Goal: Task Accomplishment & Management: Manage account settings

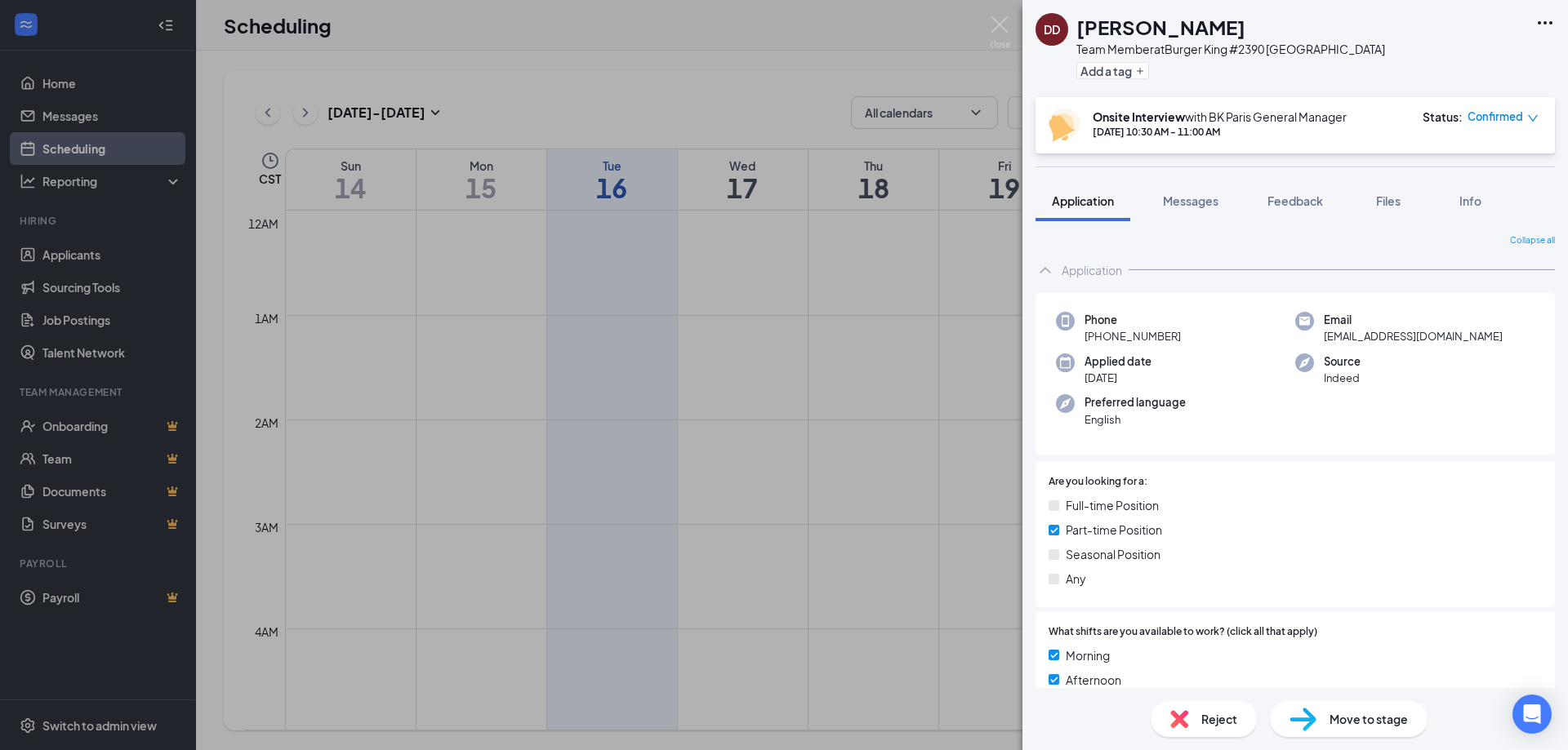
scroll to position [490, 0]
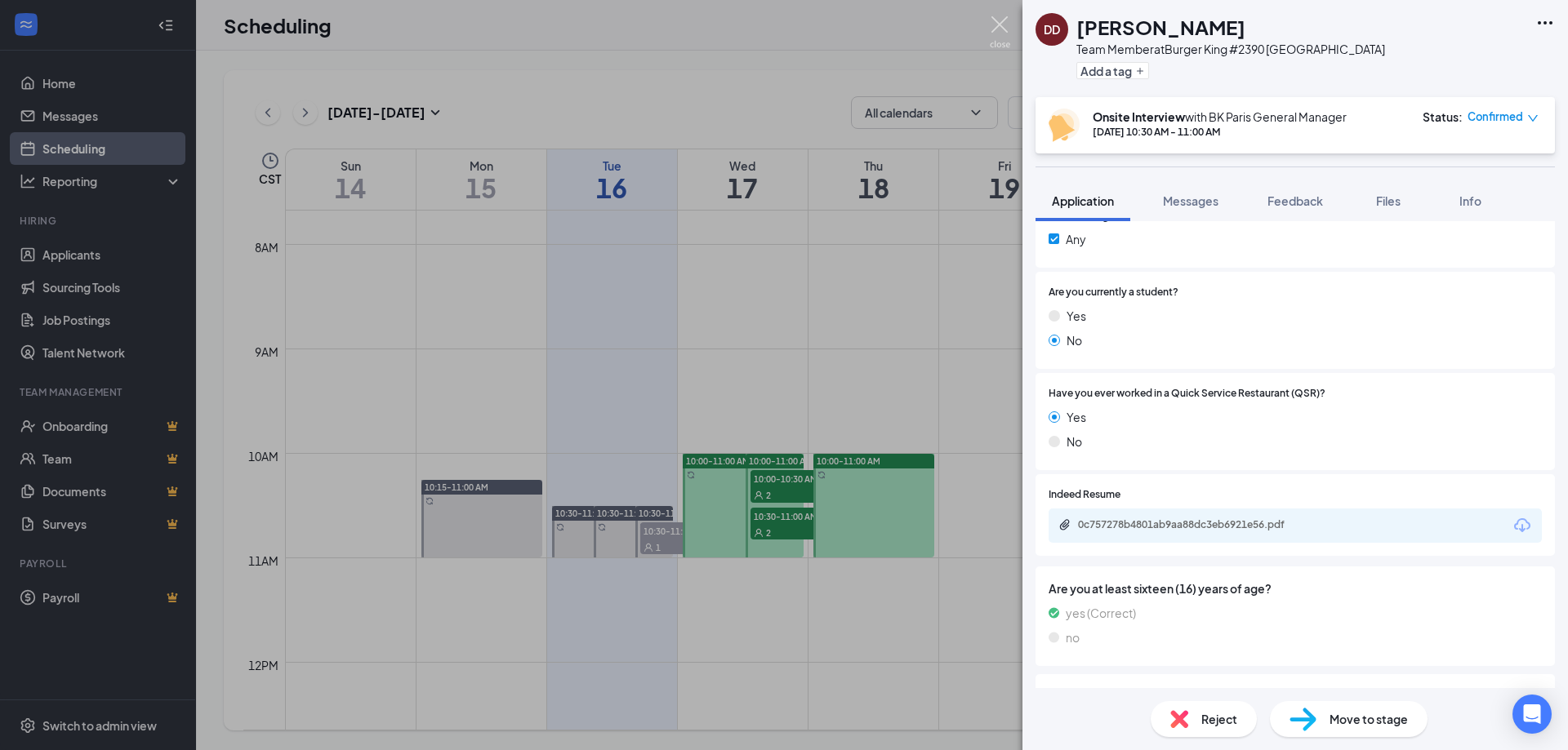
click at [993, 20] on img at bounding box center [999, 32] width 20 height 32
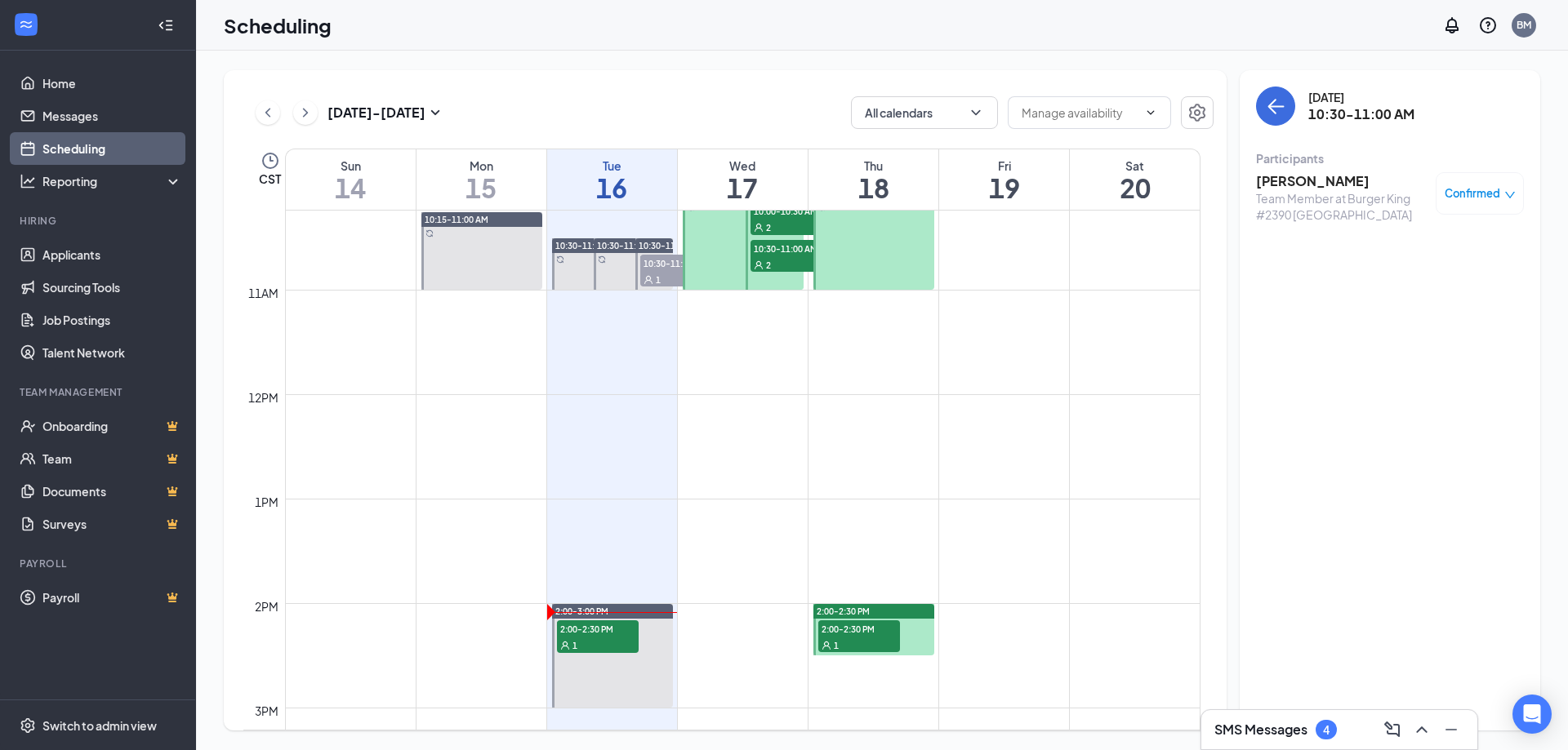
scroll to position [1211, 0]
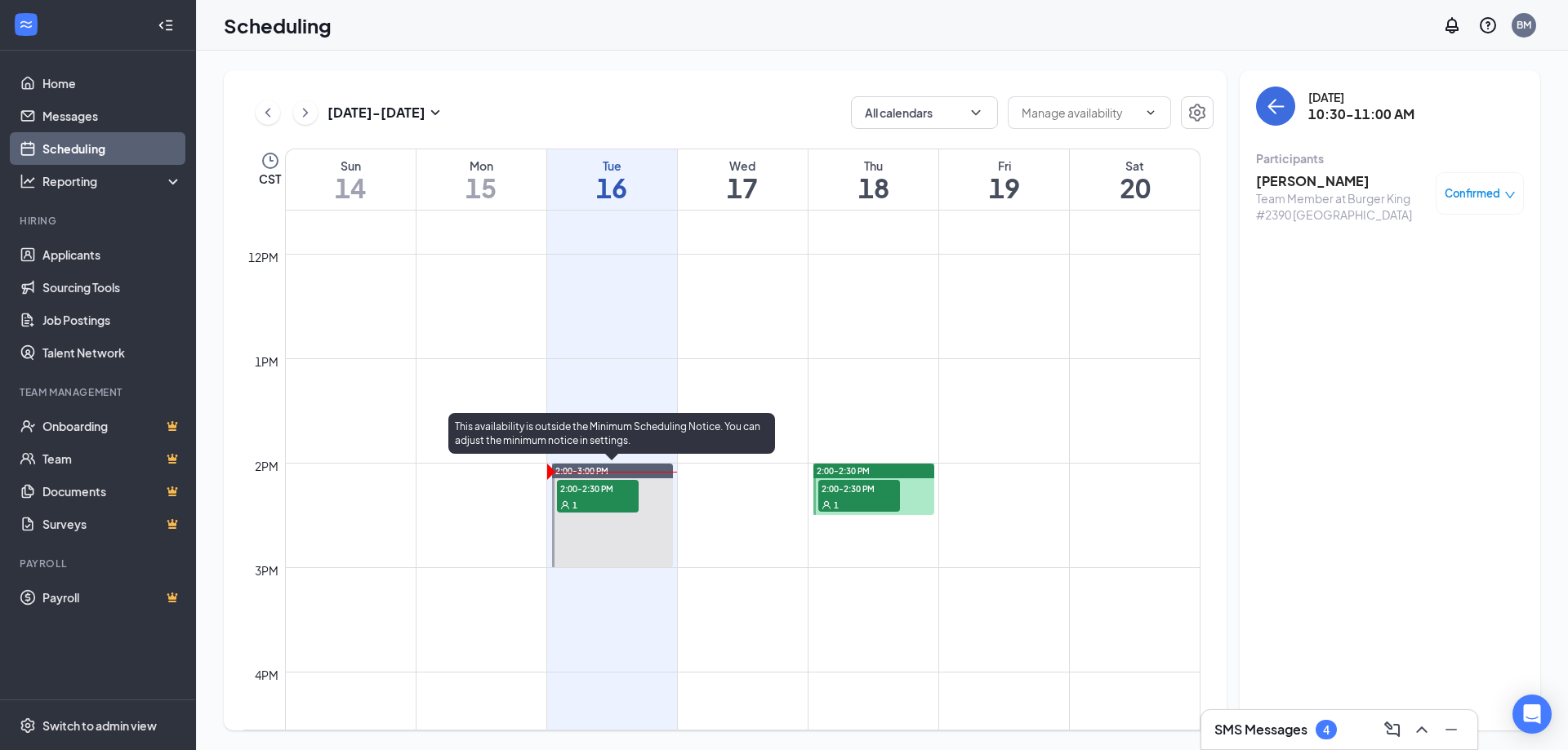
click at [589, 494] on span "2:00-2:30 PM" at bounding box center [597, 488] width 81 height 16
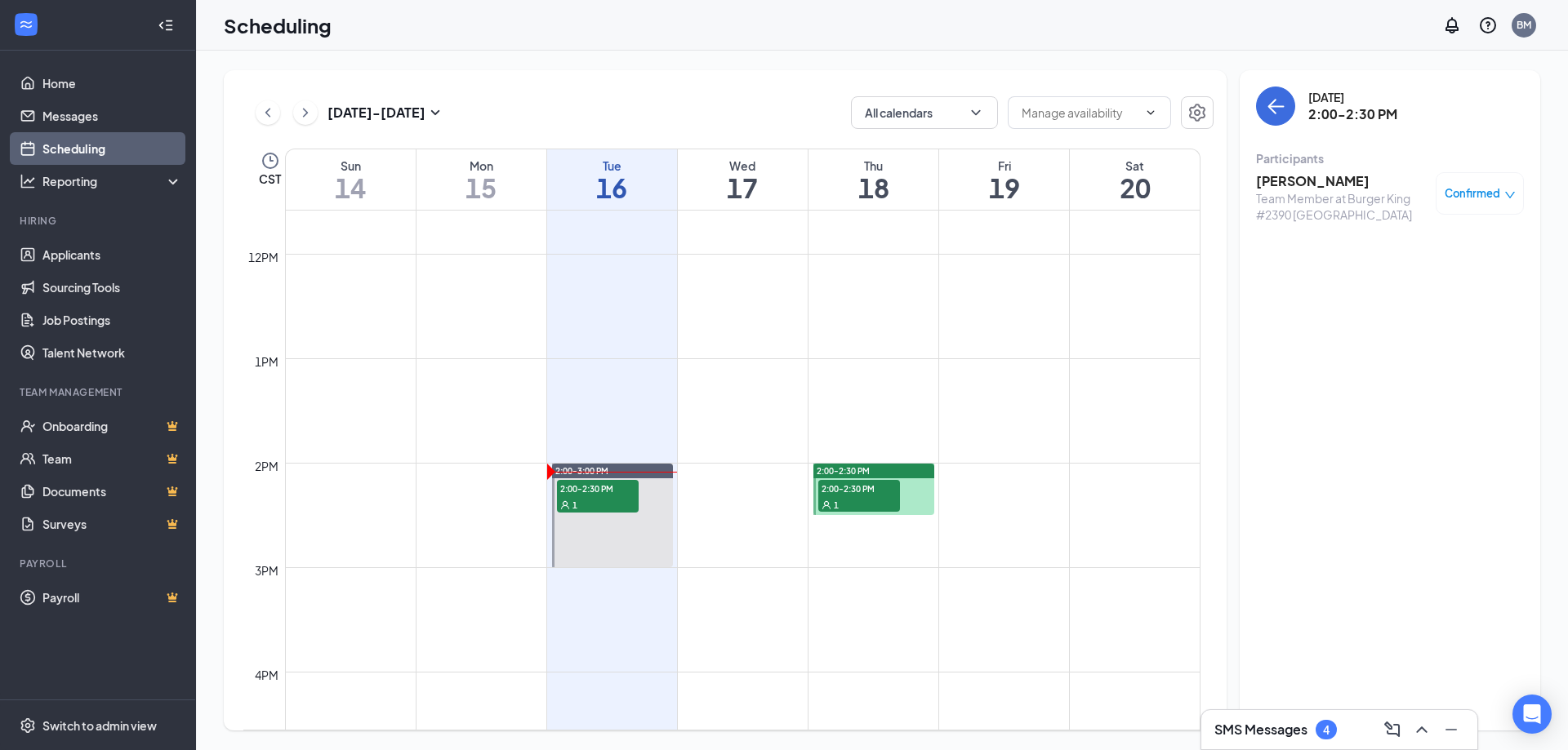
click at [1296, 177] on h3 "[PERSON_NAME]" at bounding box center [1342, 182] width 172 height 18
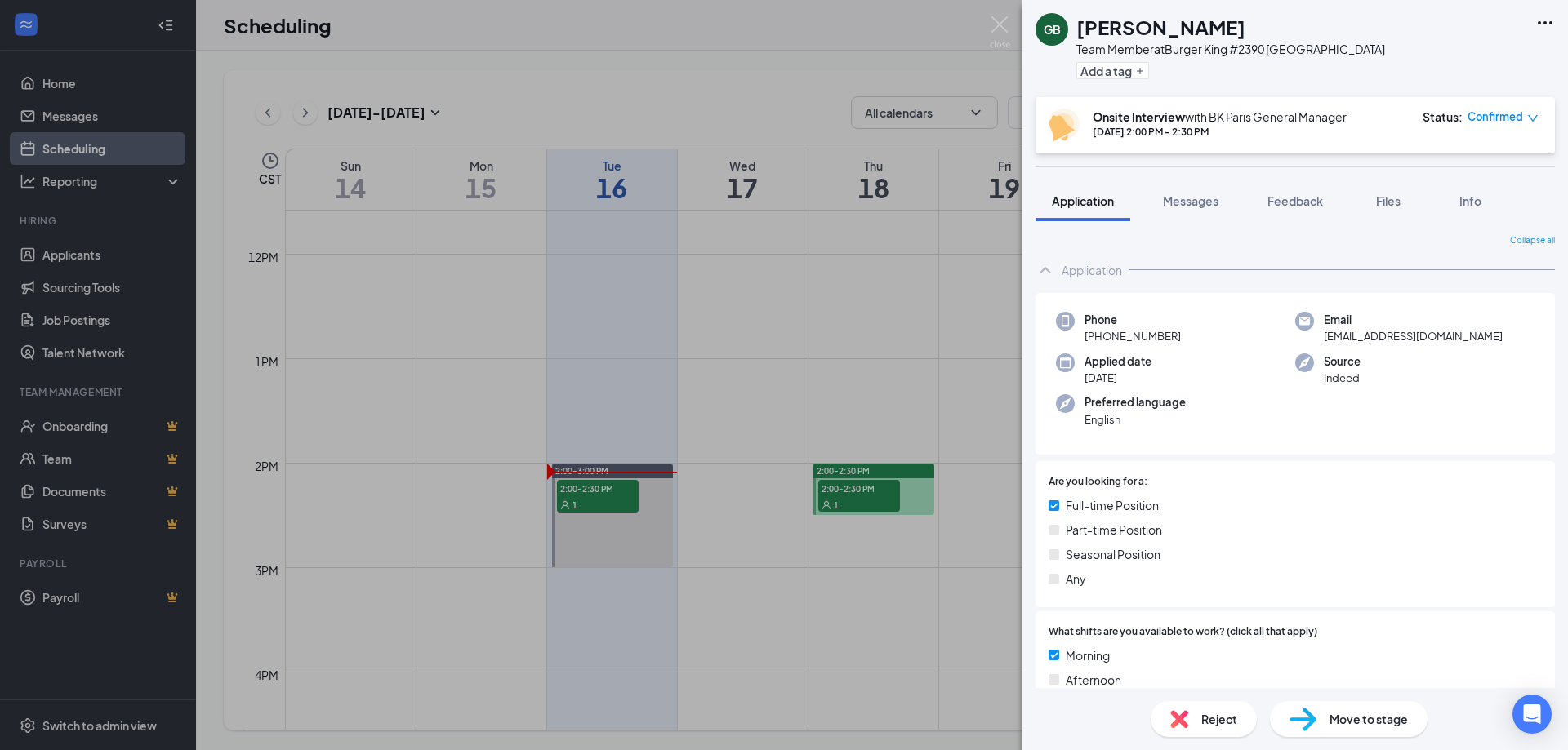
drag, startPoint x: 1248, startPoint y: 35, endPoint x: 1082, endPoint y: 25, distance: 166.3
click at [1082, 25] on div "[PERSON_NAME]" at bounding box center [1230, 26] width 308 height 27
copy h1 "[PERSON_NAME]"
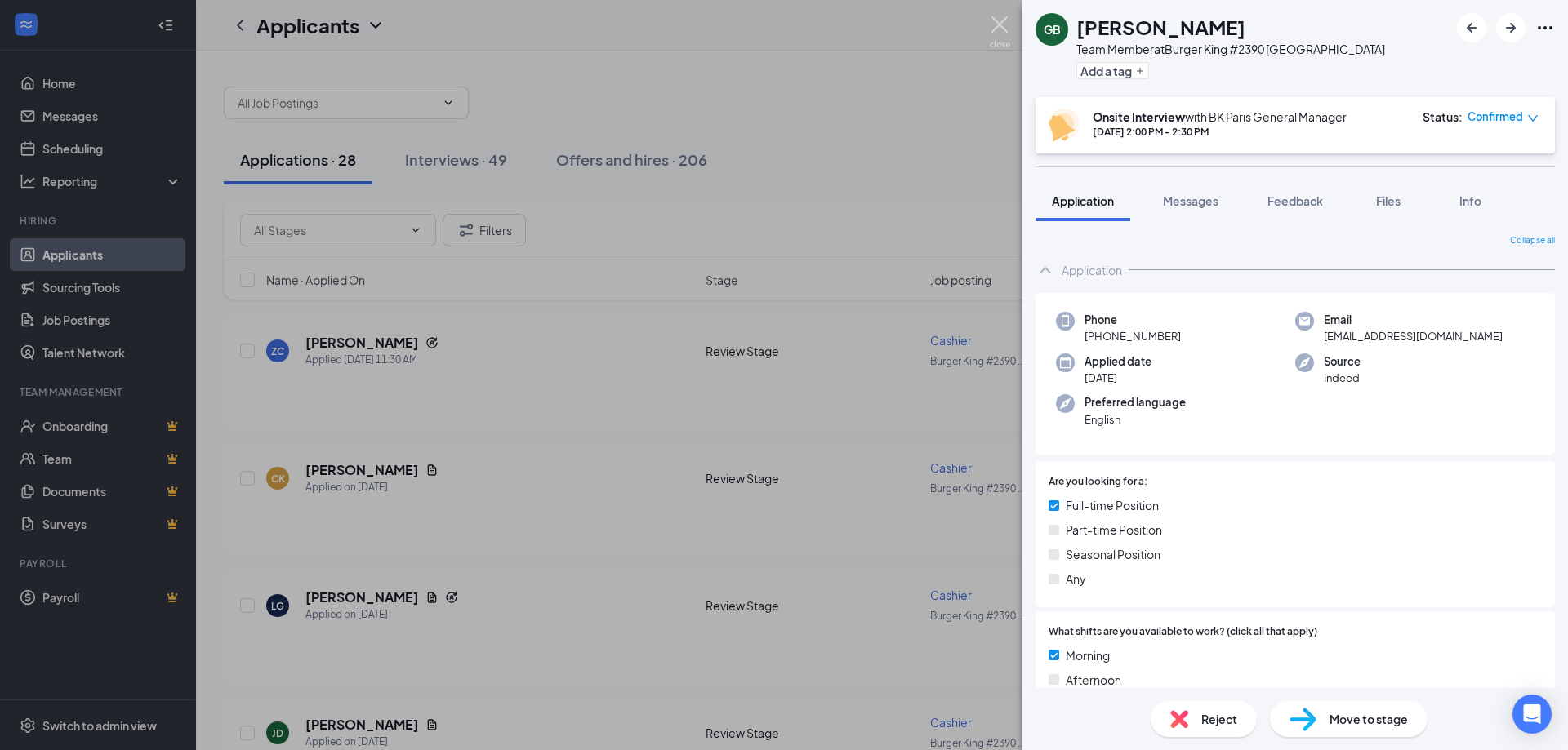
drag, startPoint x: 998, startPoint y: 20, endPoint x: 535, endPoint y: 218, distance: 503.6
click at [998, 19] on img at bounding box center [999, 32] width 20 height 32
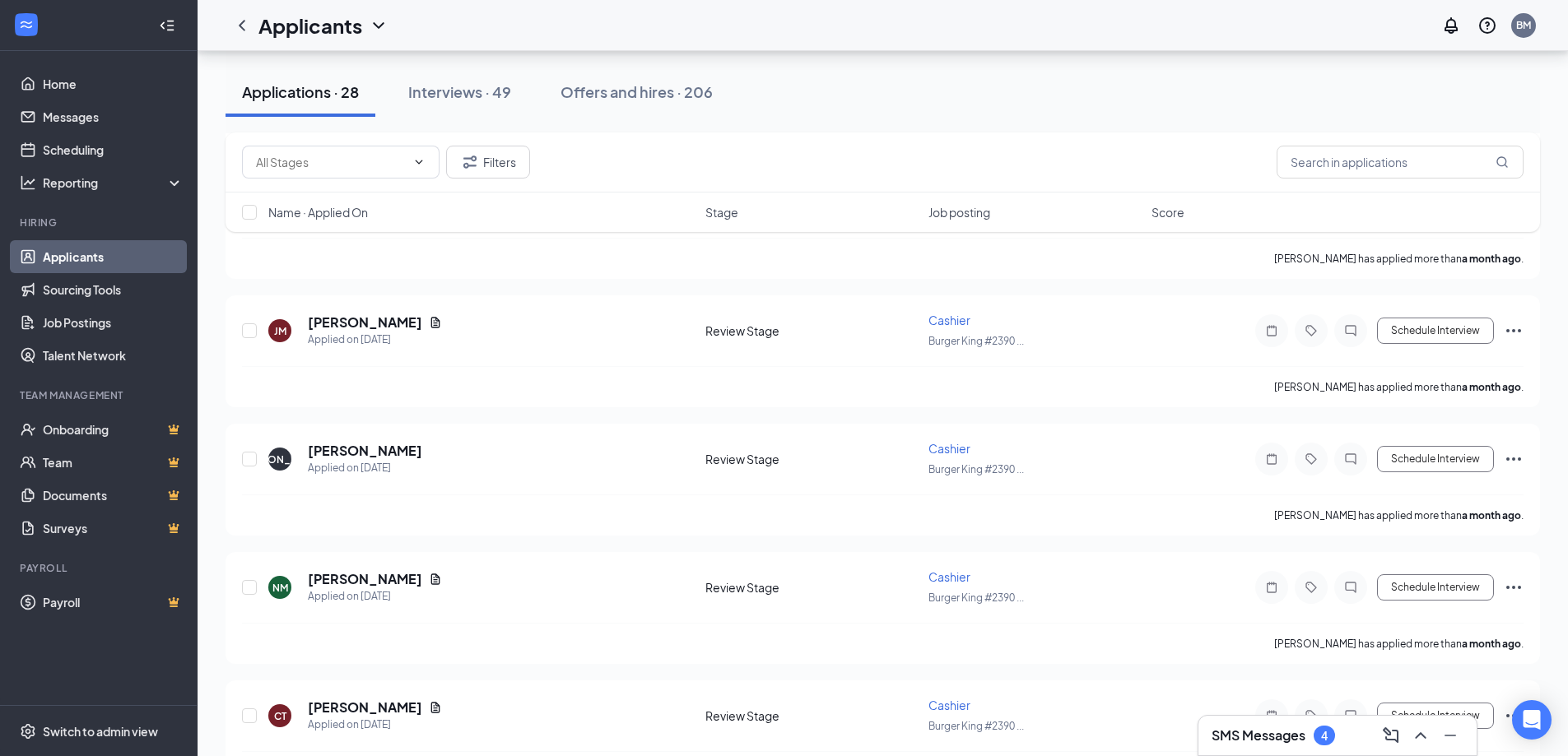
scroll to position [2468, 0]
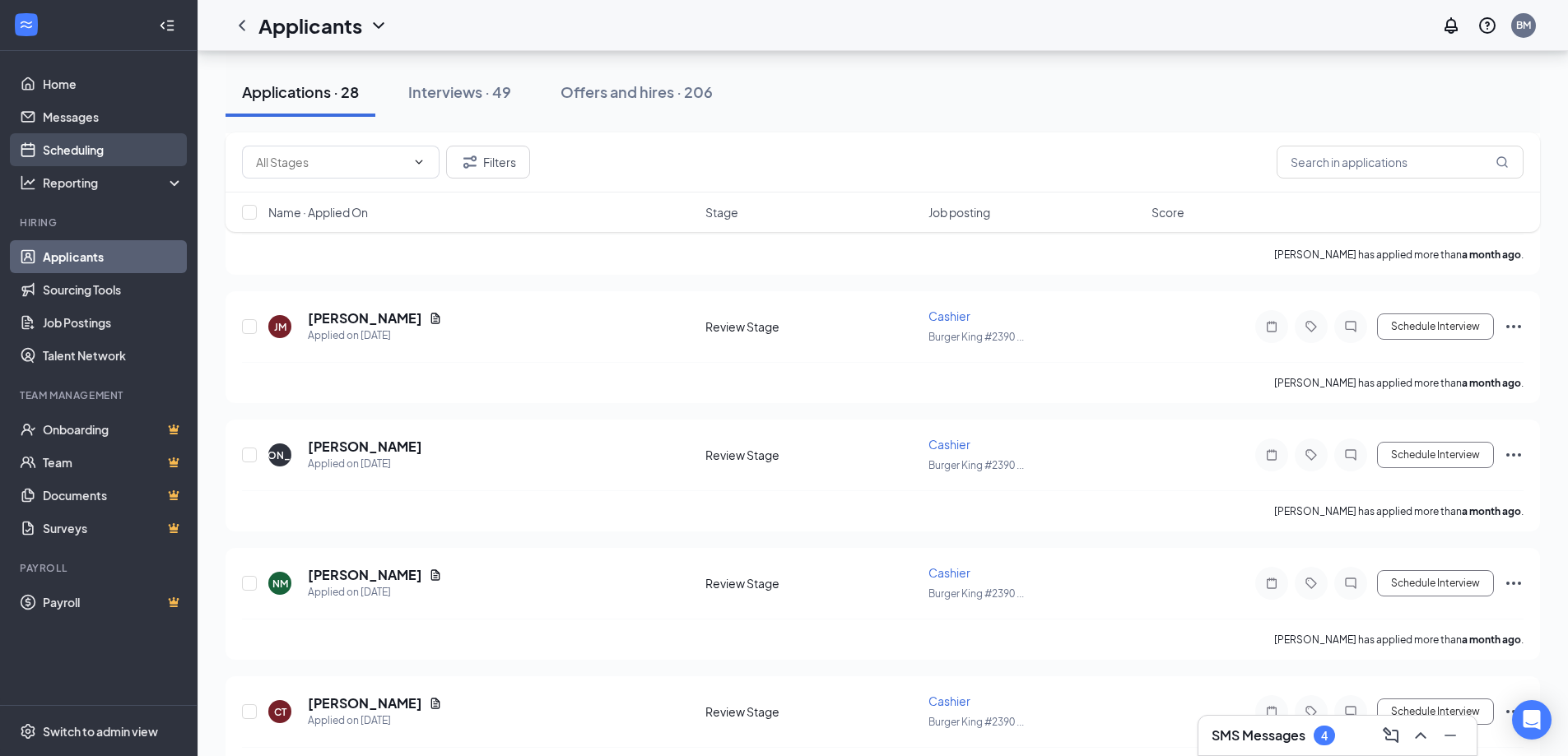
click at [49, 149] on link "Scheduling" at bounding box center [113, 150] width 141 height 33
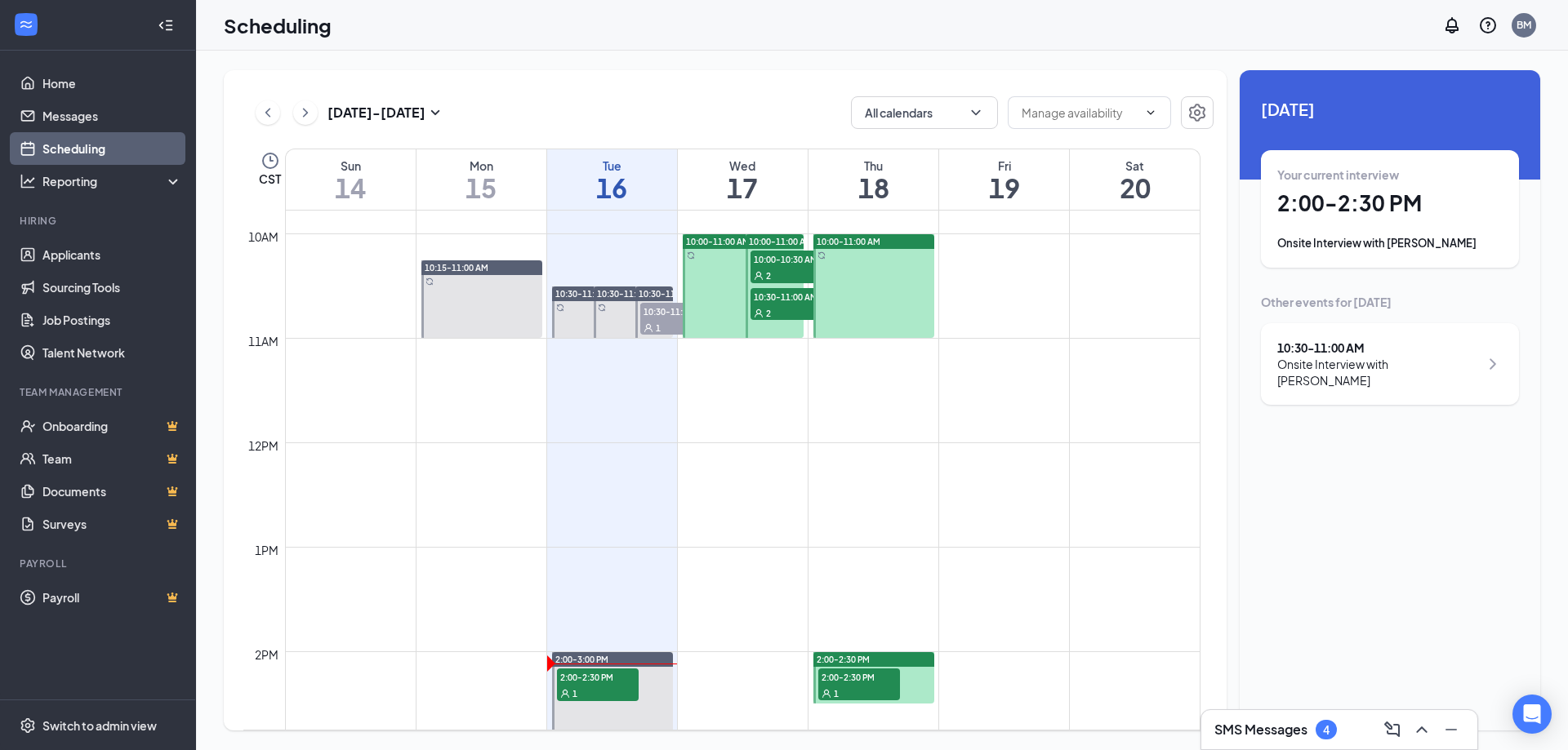
scroll to position [1211, 0]
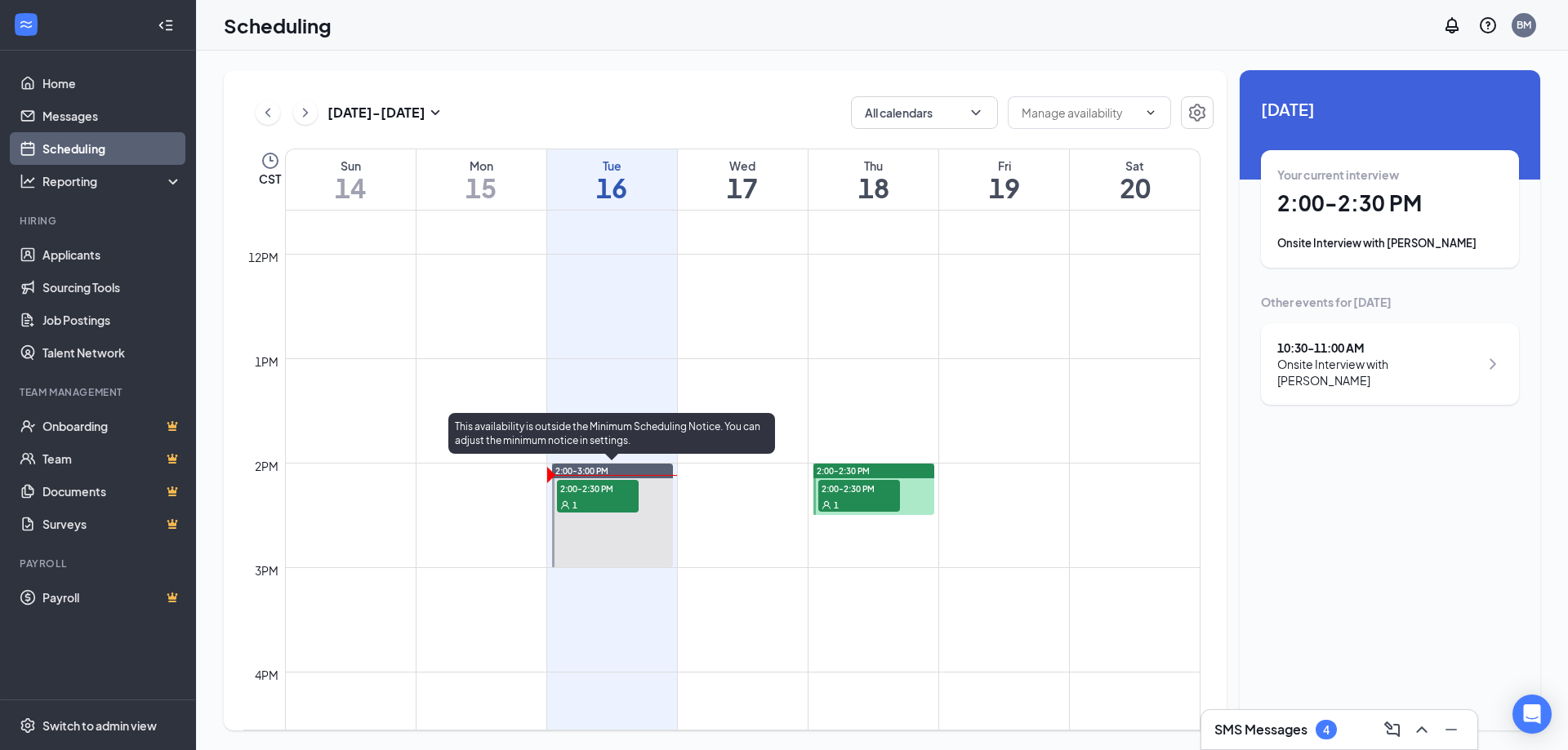
click at [598, 495] on span "2:00-2:30 PM" at bounding box center [597, 488] width 81 height 16
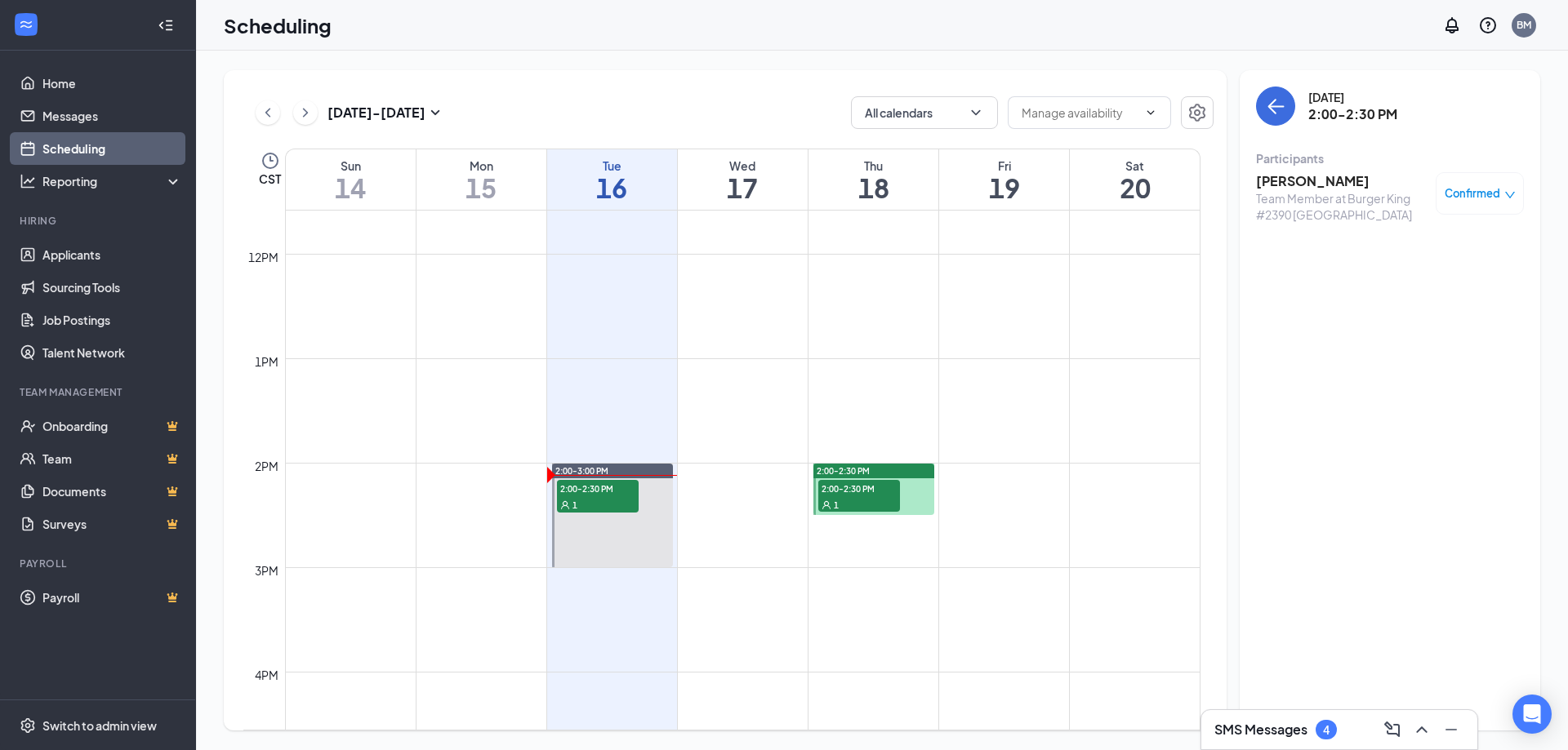
click at [1301, 180] on h3 "[PERSON_NAME]" at bounding box center [1342, 182] width 172 height 18
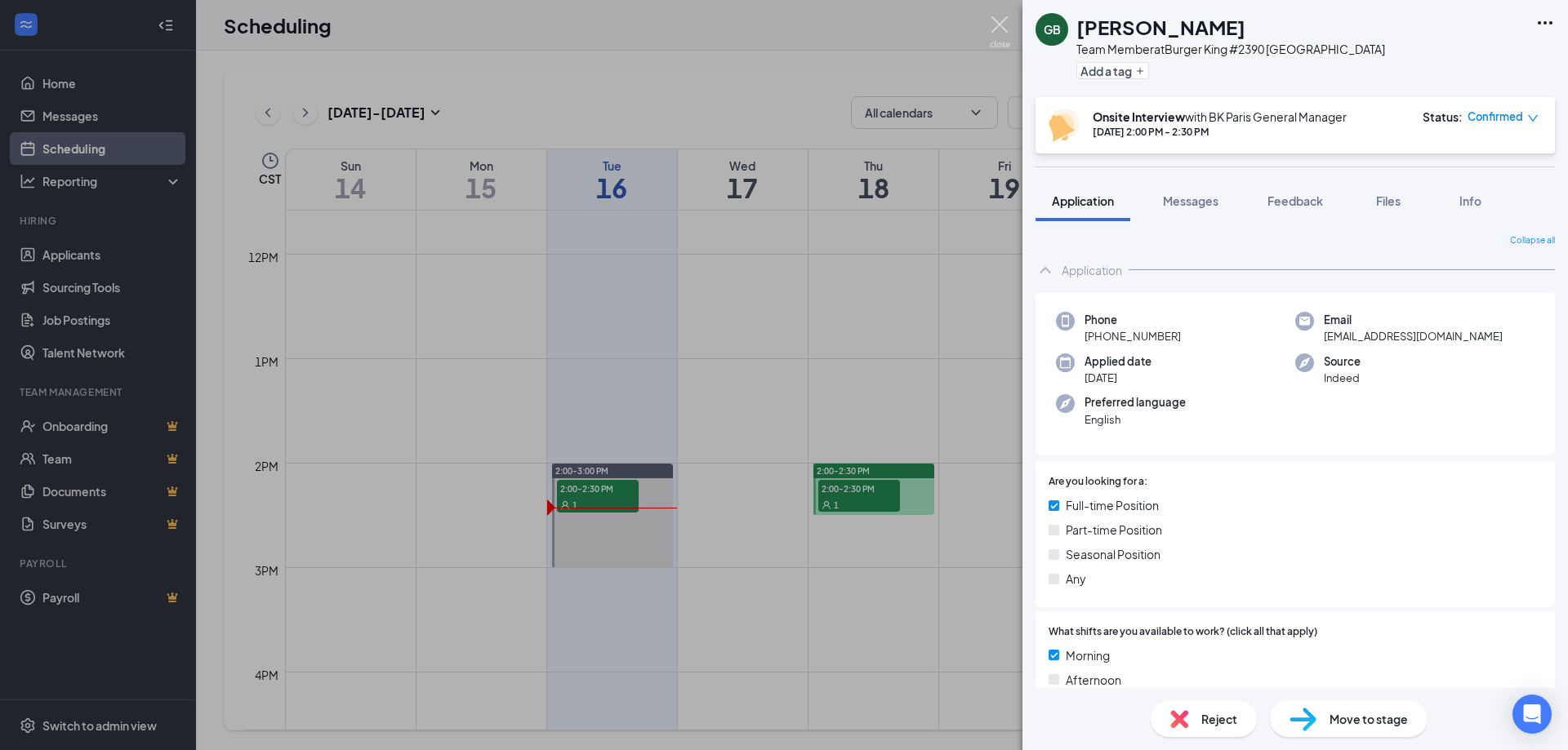
click at [1001, 20] on img at bounding box center [999, 32] width 20 height 32
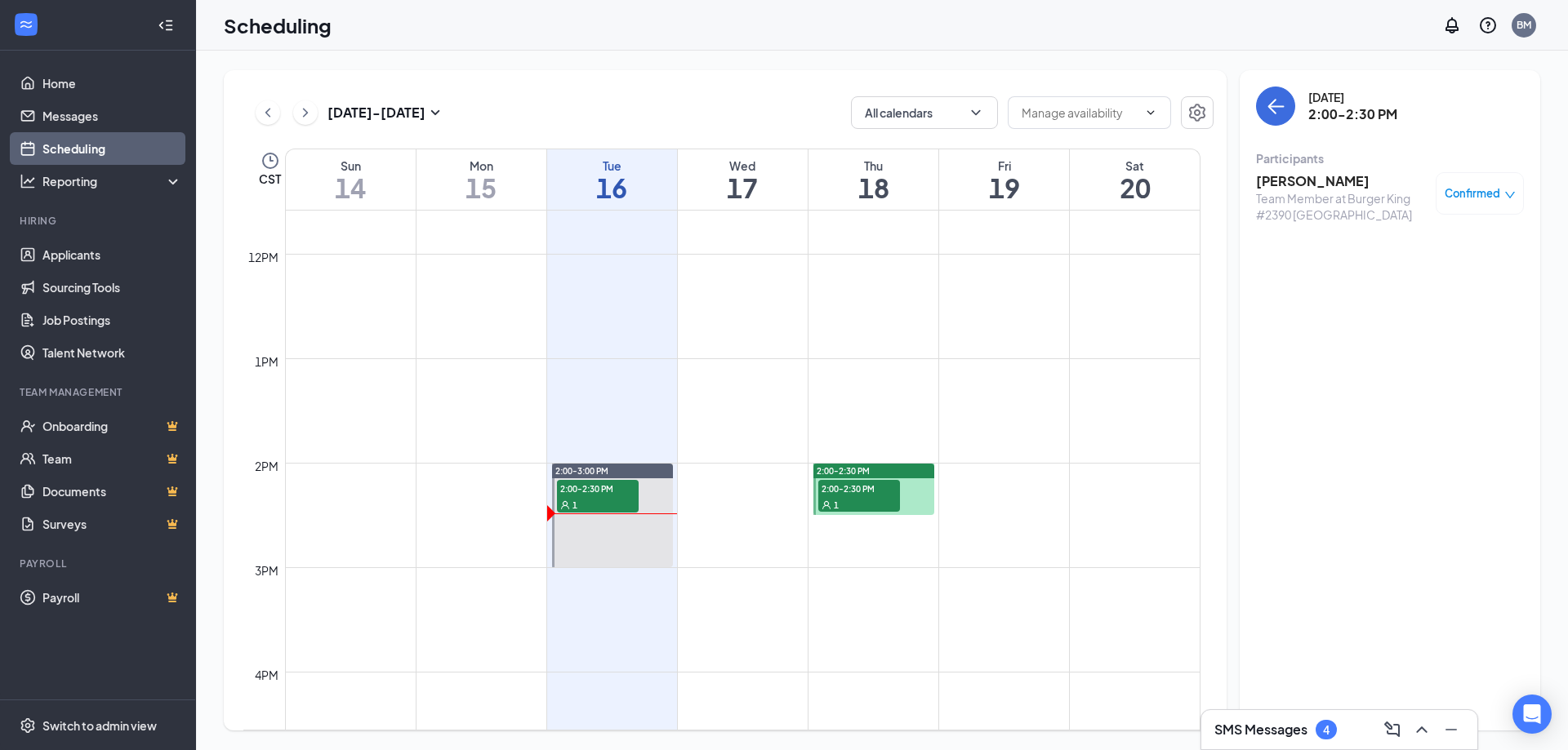
click at [1249, 725] on h3 "SMS Messages" at bounding box center [1260, 730] width 93 height 18
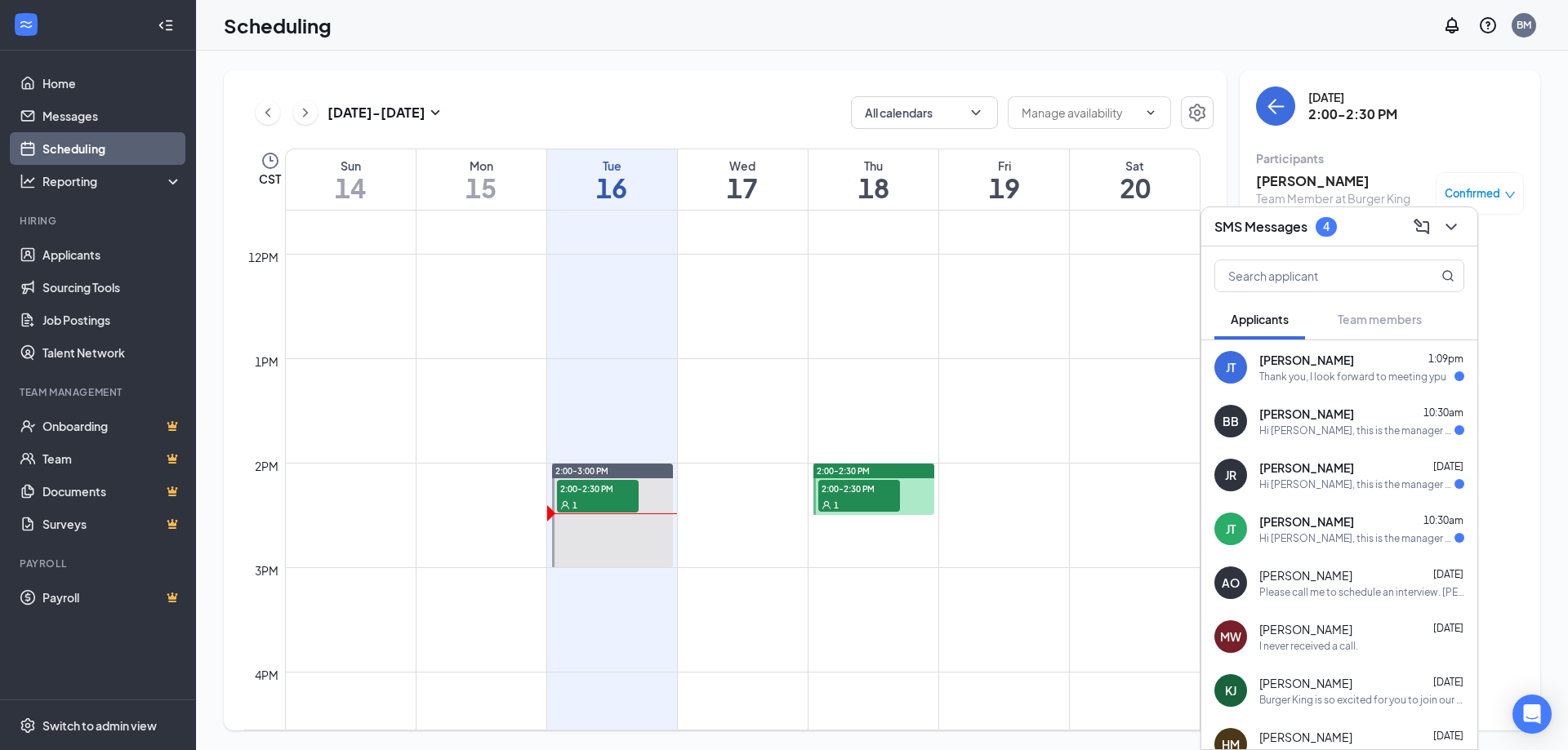
click at [1279, 370] on div "Thank you, I look forward to meeting ypu" at bounding box center [1353, 376] width 187 height 14
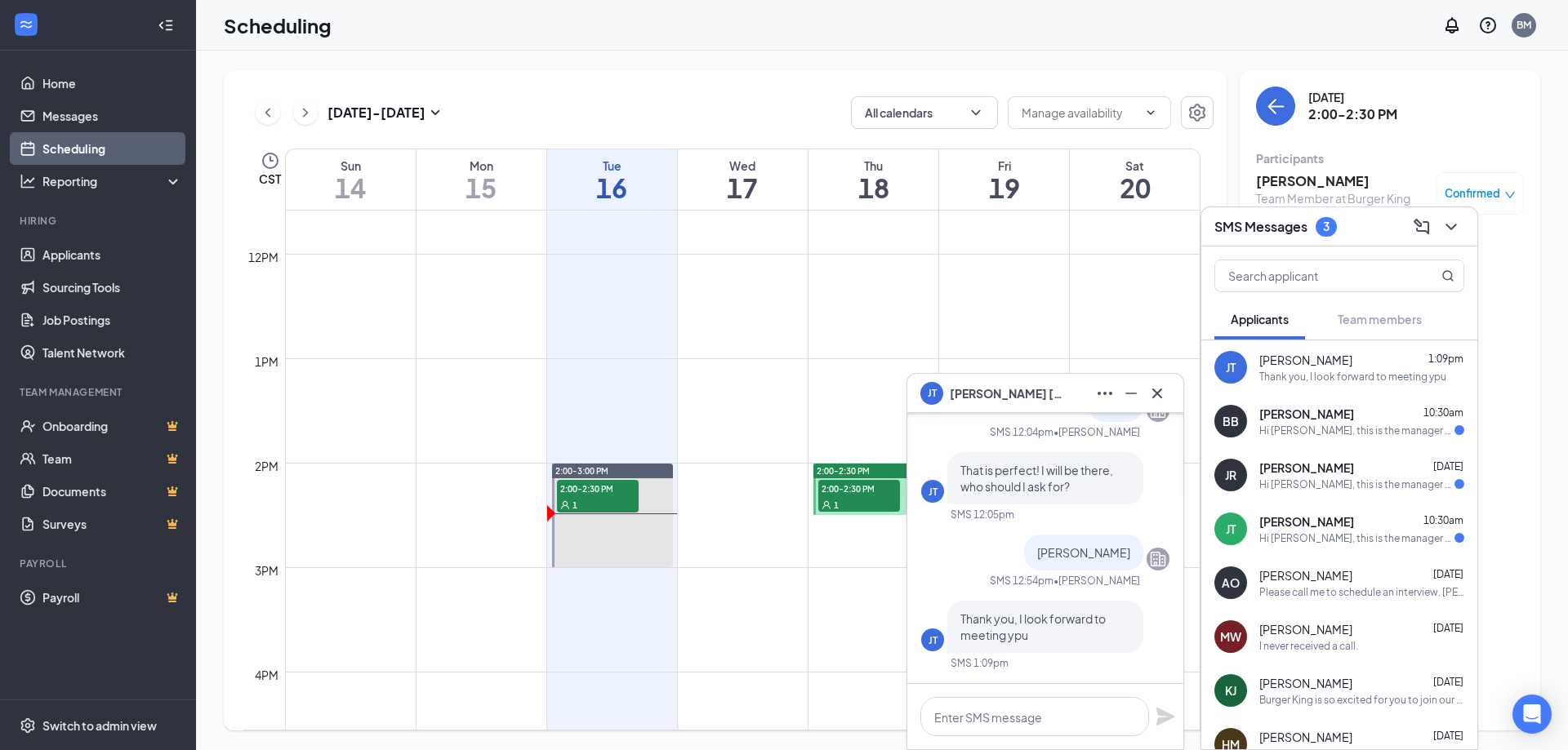
click at [1283, 423] on div "Hi [PERSON_NAME], this is the manager at Burger King Your interview with us for…" at bounding box center [1357, 430] width 195 height 14
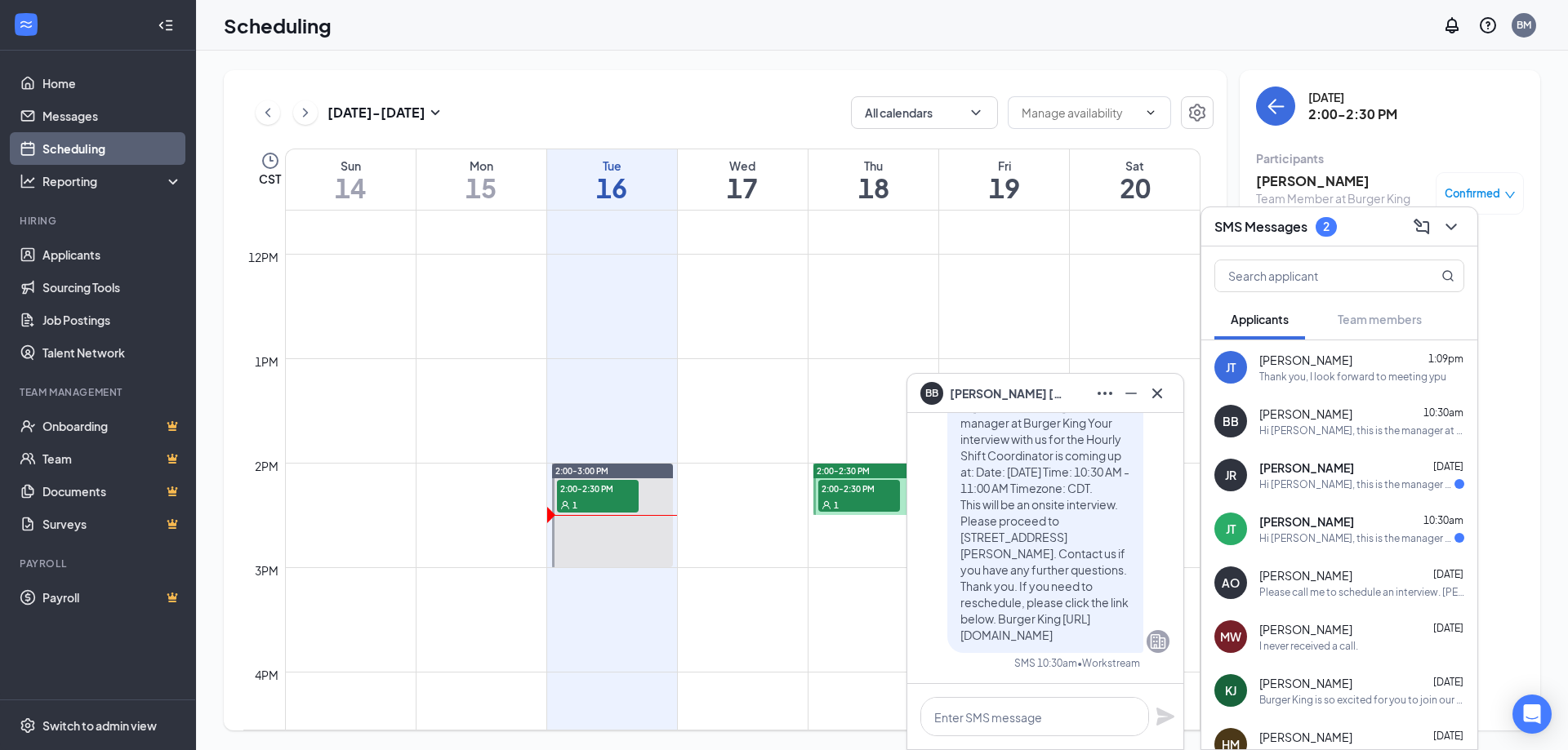
click at [1321, 477] on div "Hi [PERSON_NAME], this is the manager at Burger King Your interview with us for…" at bounding box center [1357, 484] width 195 height 14
click at [1301, 531] on div "Hi [PERSON_NAME], this is the manager at Burger King Your interview with us for…" at bounding box center [1357, 537] width 195 height 14
click at [1291, 587] on div "Please call me to schedule an interview. [PERSON_NAME] 903.314.8152" at bounding box center [1362, 591] width 205 height 14
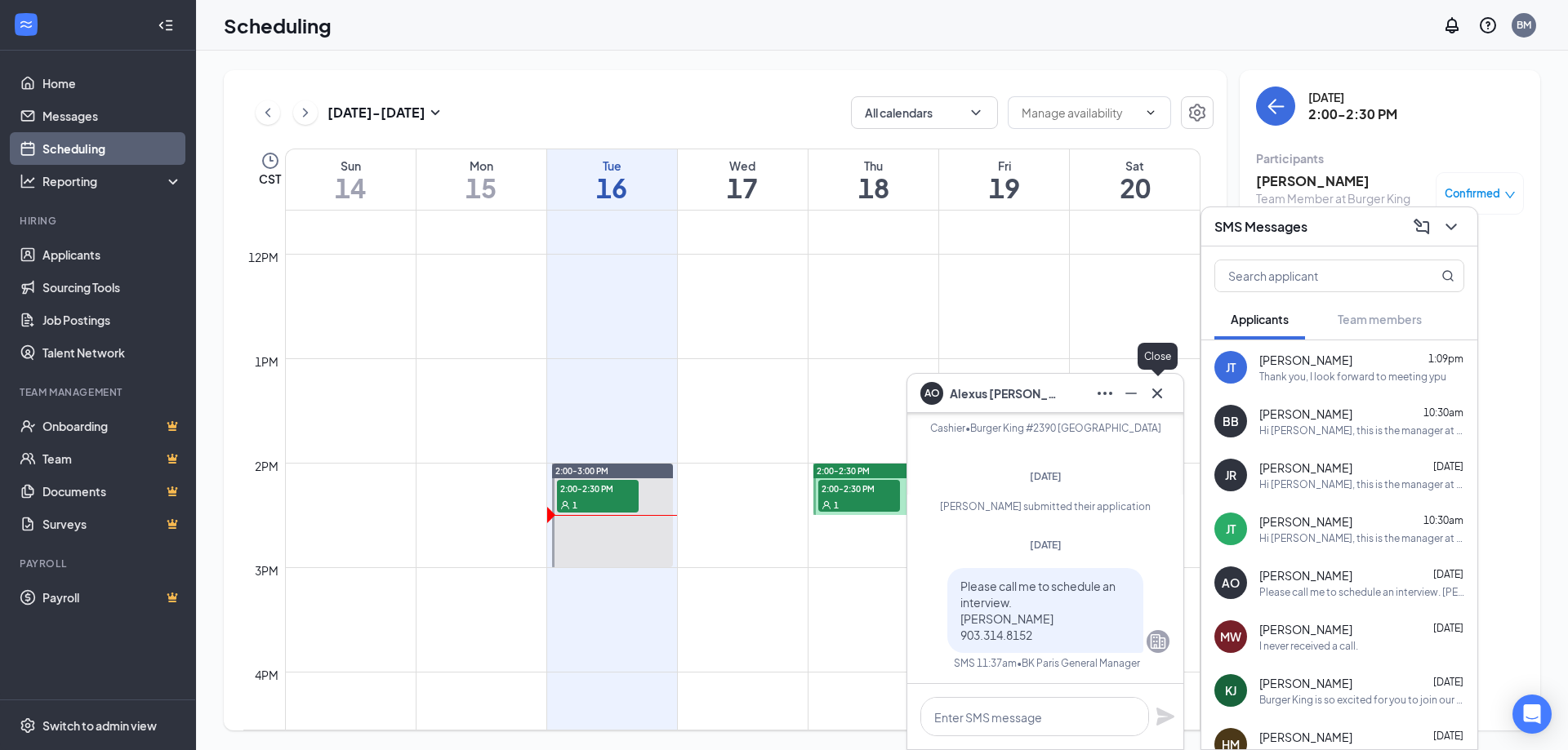
click at [1158, 391] on icon "Cross" at bounding box center [1156, 392] width 19 height 19
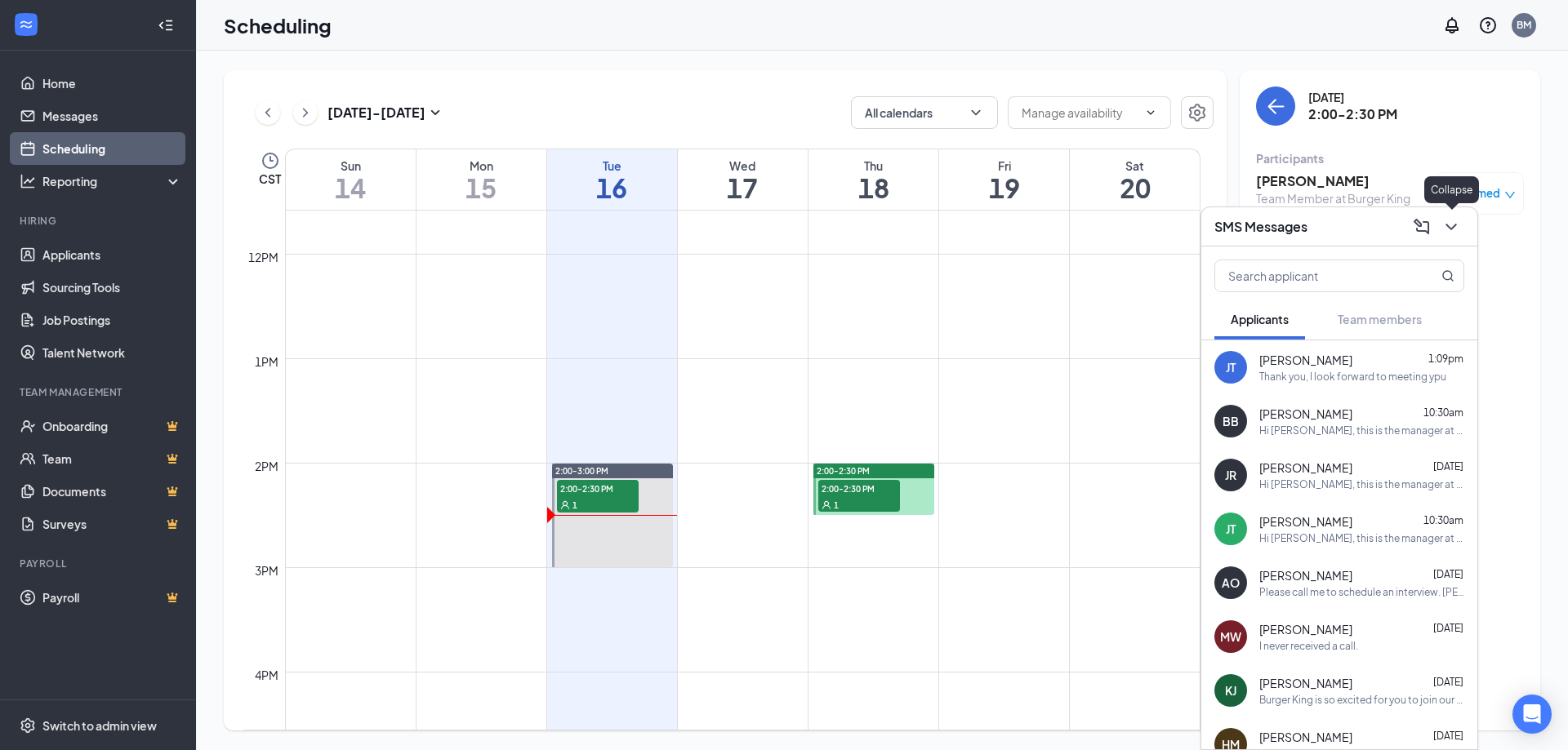
click at [1450, 225] on icon "ChevronDown" at bounding box center [1450, 226] width 19 height 19
